Goal: Information Seeking & Learning: Find specific page/section

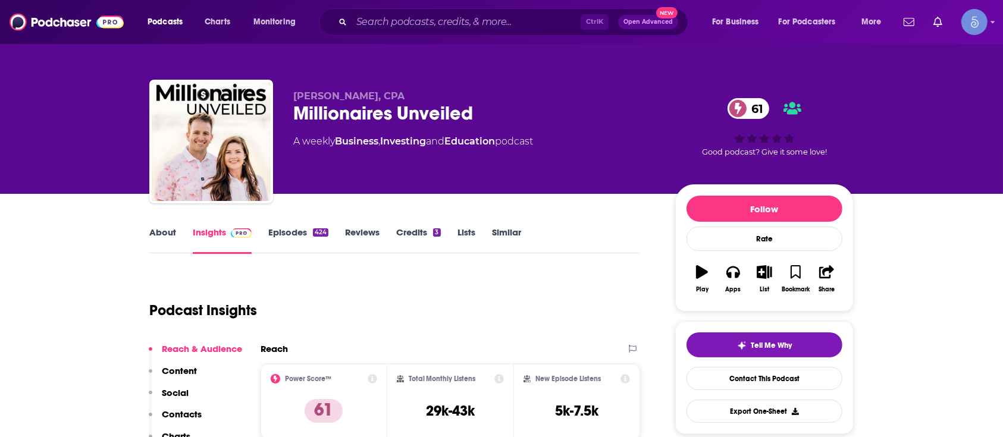
click at [502, 32] on div "Ctrl K Open Advanced New" at bounding box center [503, 21] width 369 height 27
click at [500, 30] on input "Search podcasts, credits, & more..." at bounding box center [466, 21] width 229 height 19
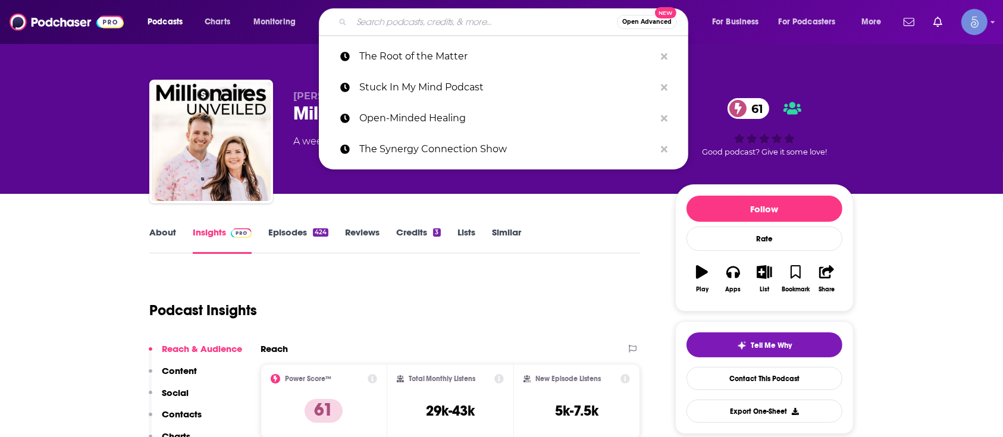
paste input "Modern Healthspan"
type input "Modern Healthspan"
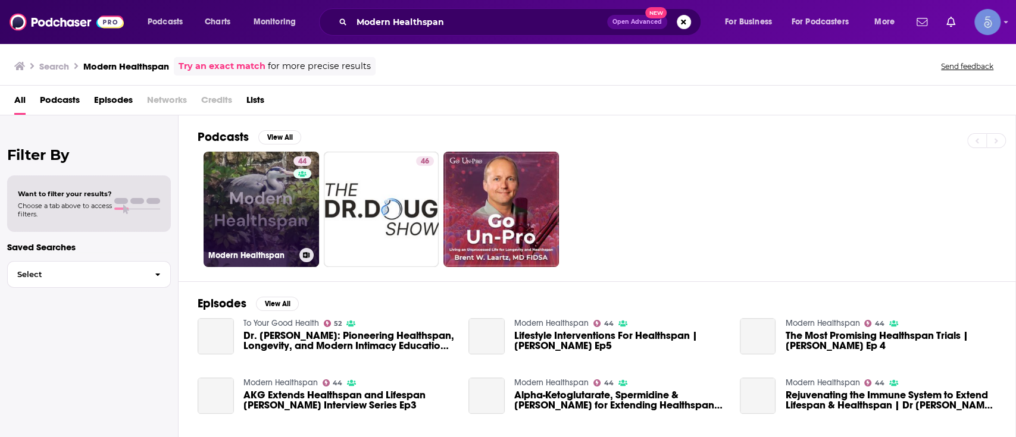
click at [246, 212] on link "44 Modern Healthspan" at bounding box center [260, 209] width 115 height 115
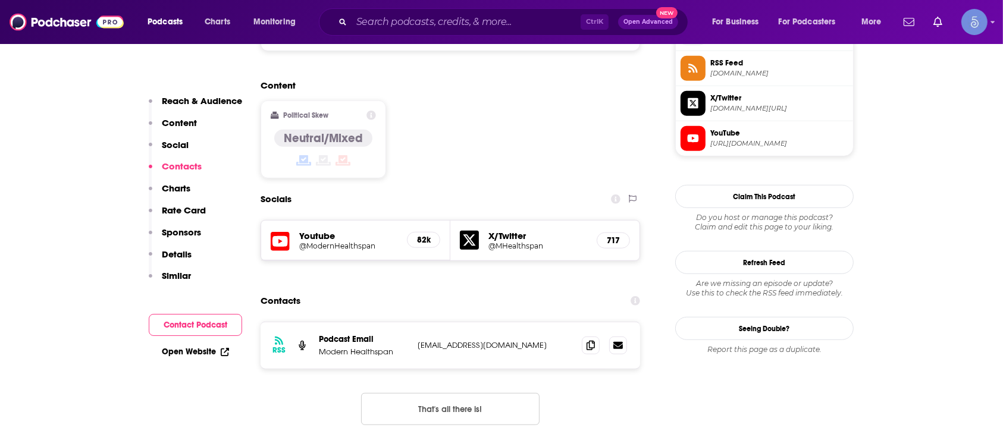
scroll to position [875, 0]
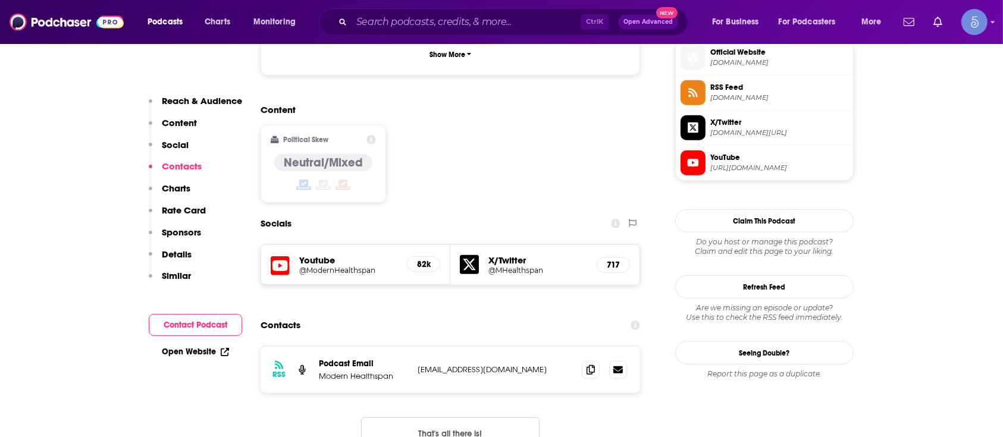
click at [332, 255] on h5 "Youtube" at bounding box center [348, 260] width 98 height 11
click at [334, 266] on h5 "@ModernHealthspan" at bounding box center [348, 270] width 98 height 9
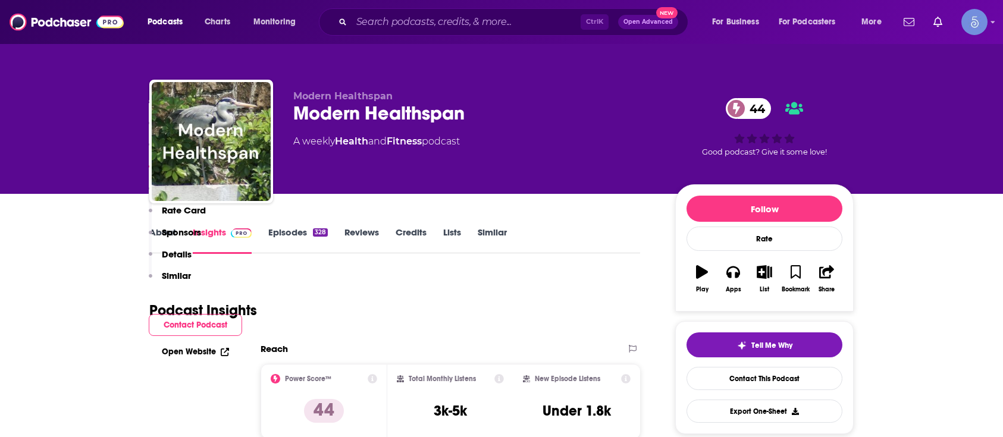
scroll to position [875, 0]
